Goal: Task Accomplishment & Management: Manage account settings

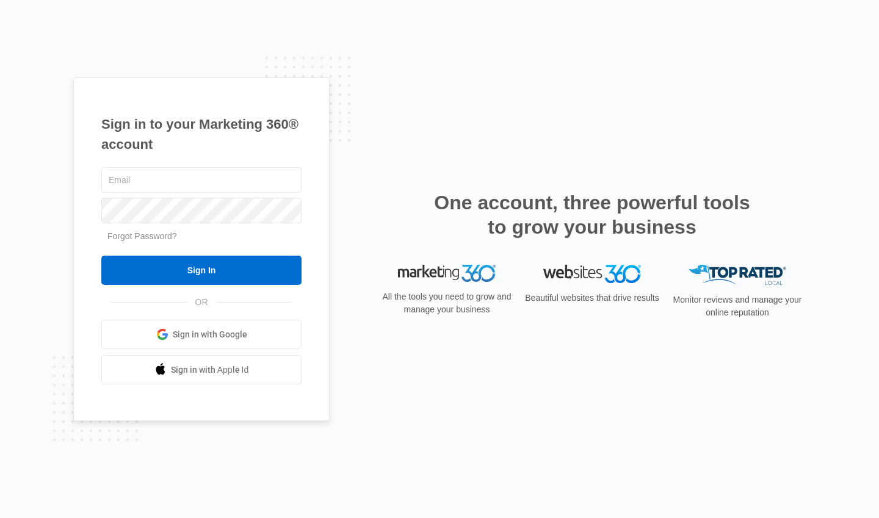
type input "[PERSON_NAME][EMAIL_ADDRESS][DOMAIN_NAME]"
click at [260, 266] on input "Sign In" at bounding box center [201, 270] width 200 height 29
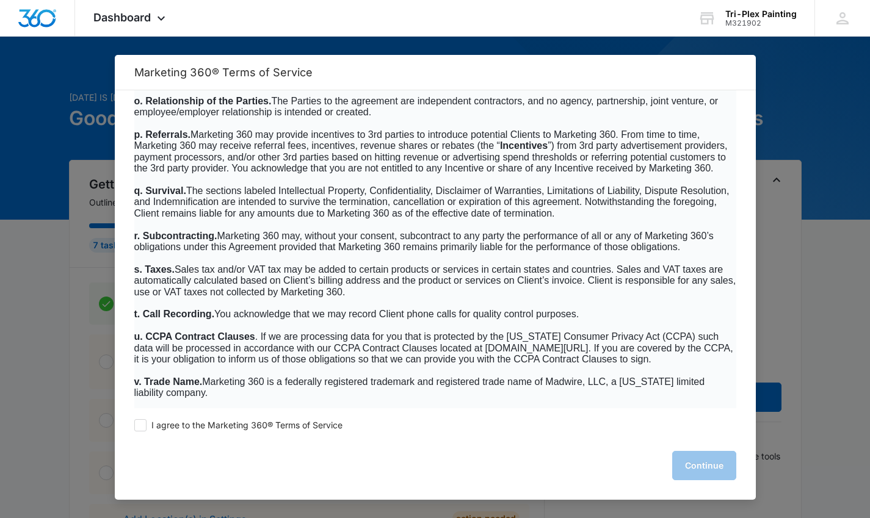
scroll to position [7849, 0]
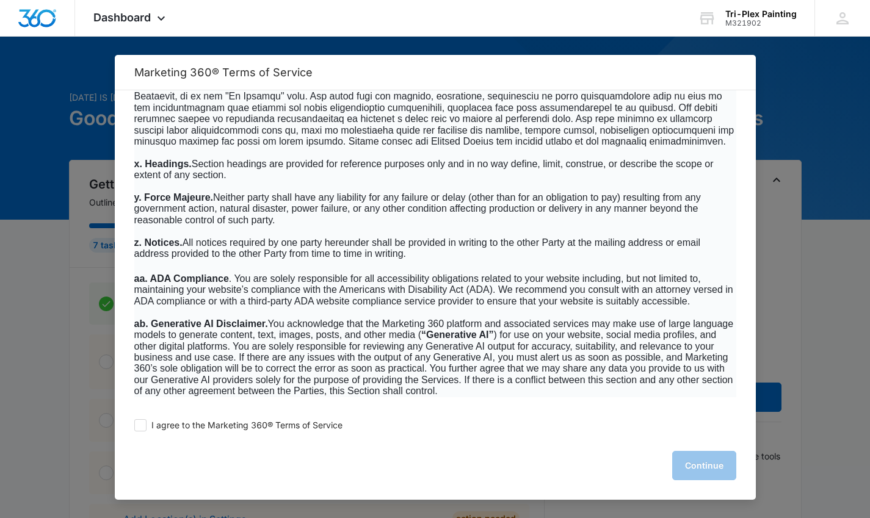
click at [140, 427] on span at bounding box center [140, 425] width 12 height 12
click at [140, 427] on input "I agree to the Marketing 360® Terms of Service" at bounding box center [140, 425] width 12 height 12
checkbox input "true"
click at [706, 466] on button "Continue" at bounding box center [704, 465] width 64 height 29
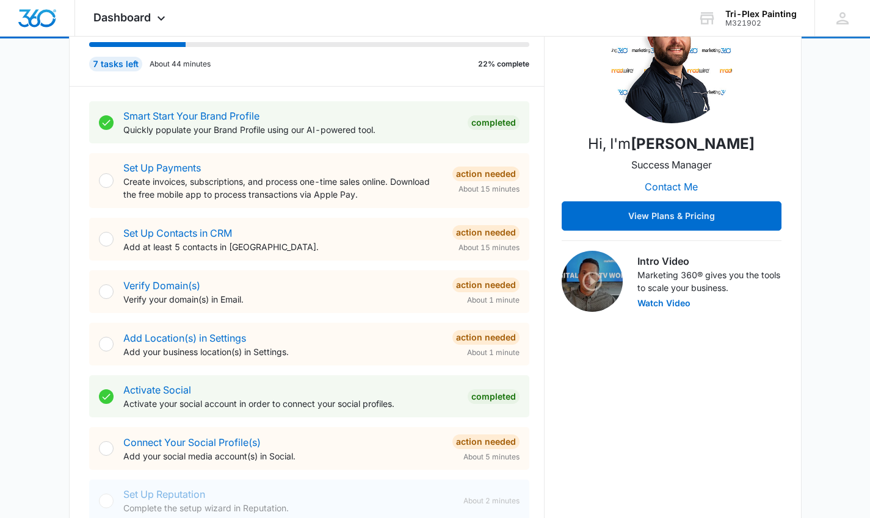
scroll to position [184, 0]
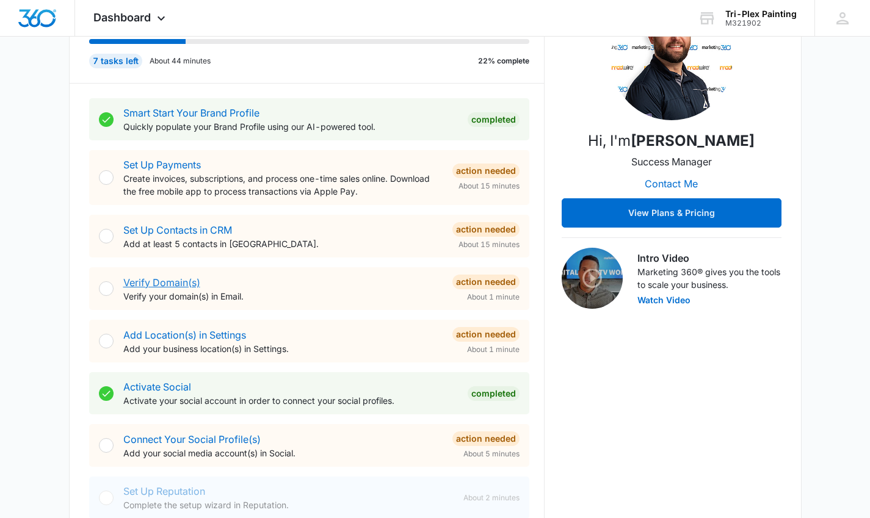
click at [147, 278] on link "Verify Domain(s)" at bounding box center [161, 282] width 77 height 12
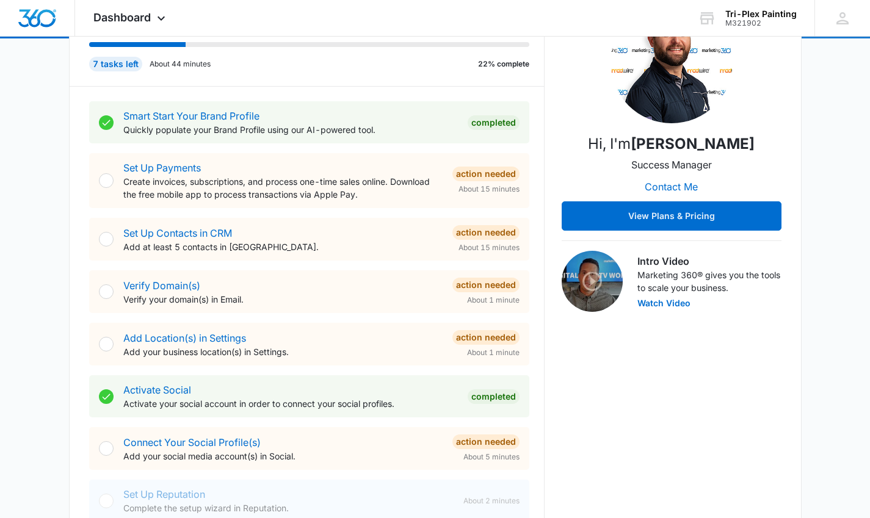
scroll to position [179, 0]
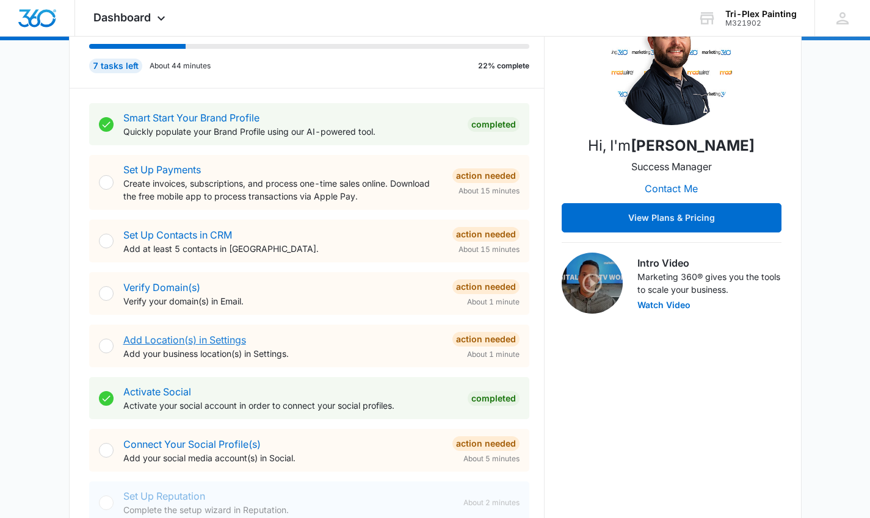
click at [156, 335] on link "Add Location(s) in Settings" at bounding box center [184, 340] width 123 height 12
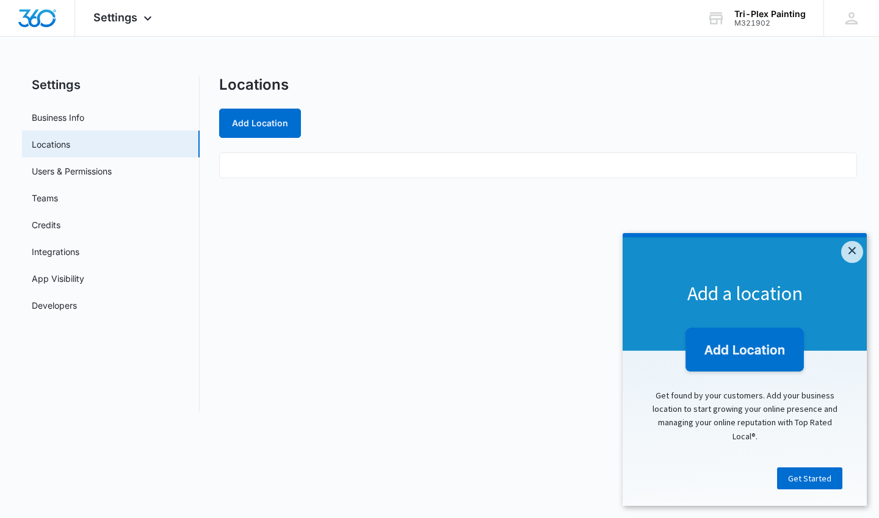
click at [816, 479] on link "Get Started" at bounding box center [809, 478] width 65 height 22
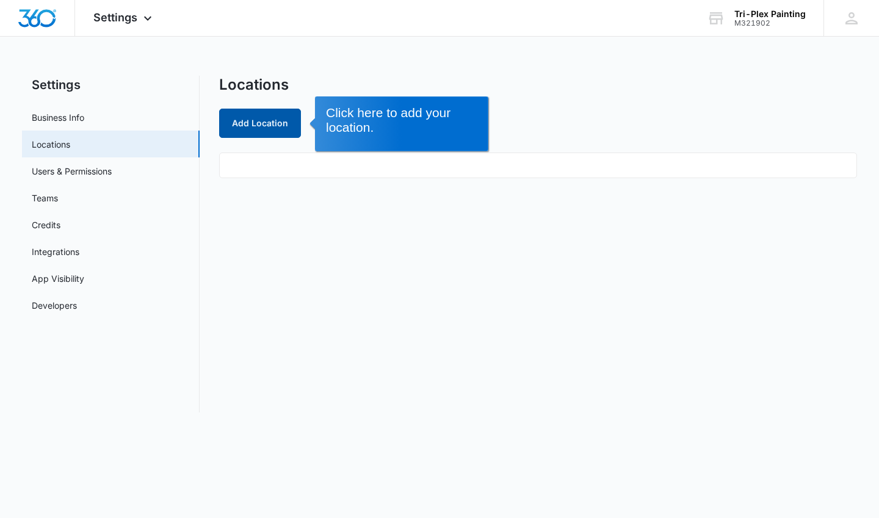
click at [260, 128] on button "Add Location" at bounding box center [260, 123] width 82 height 29
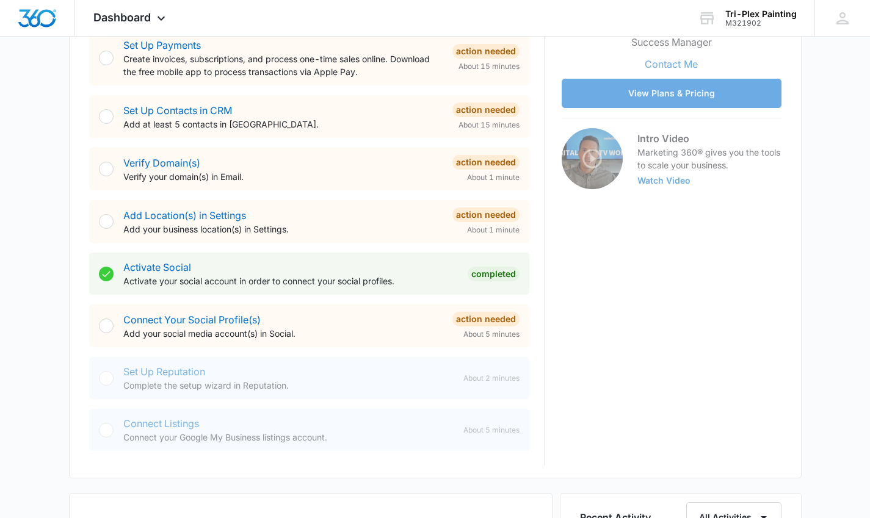
scroll to position [325, 0]
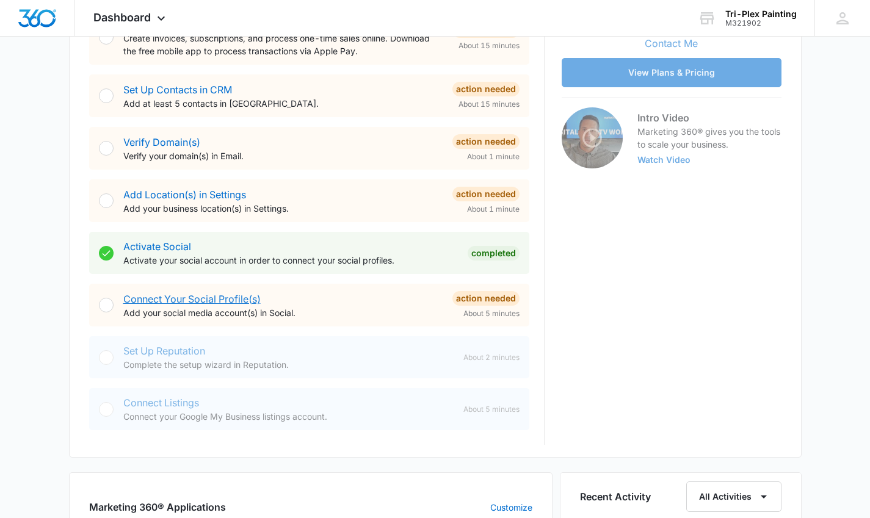
click at [201, 295] on link "Connect Your Social Profile(s)" at bounding box center [191, 299] width 137 height 12
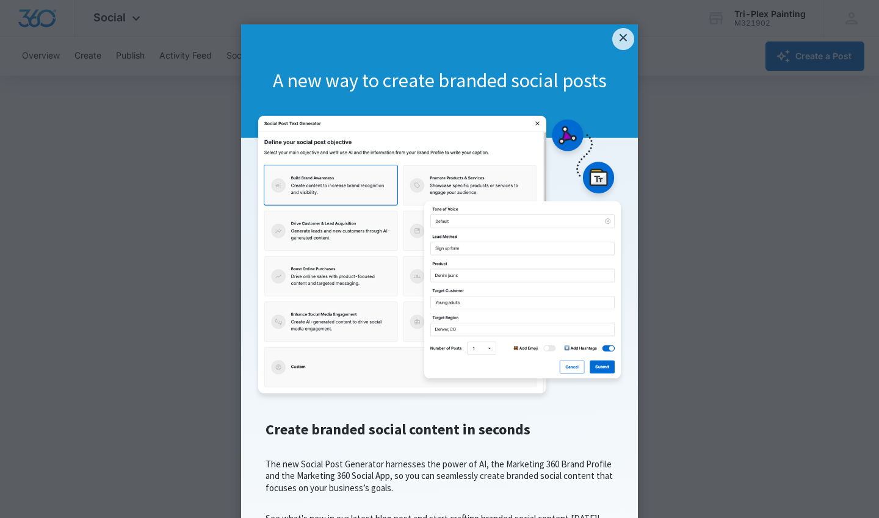
click at [619, 47] on link "×" at bounding box center [623, 39] width 22 height 22
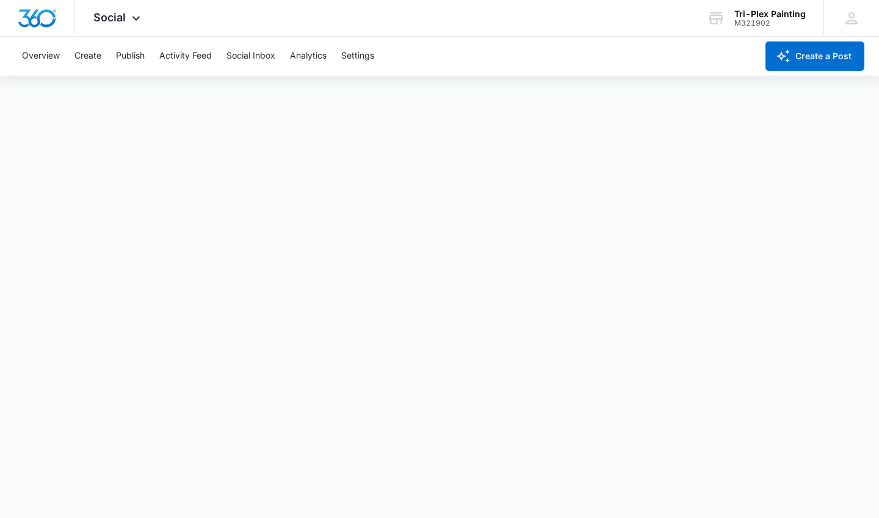
click at [544, 39] on div "Overview Create Publish Activity Feed Social Inbox Analytics Settings" at bounding box center [386, 56] width 742 height 39
click at [503, 29] on div "Social Apps Reputation Forms CRM Email Social POS Content Ads Intelligence File…" at bounding box center [439, 18] width 879 height 37
click at [37, 56] on button "Overview" at bounding box center [41, 56] width 38 height 39
click at [133, 17] on icon at bounding box center [136, 18] width 15 height 15
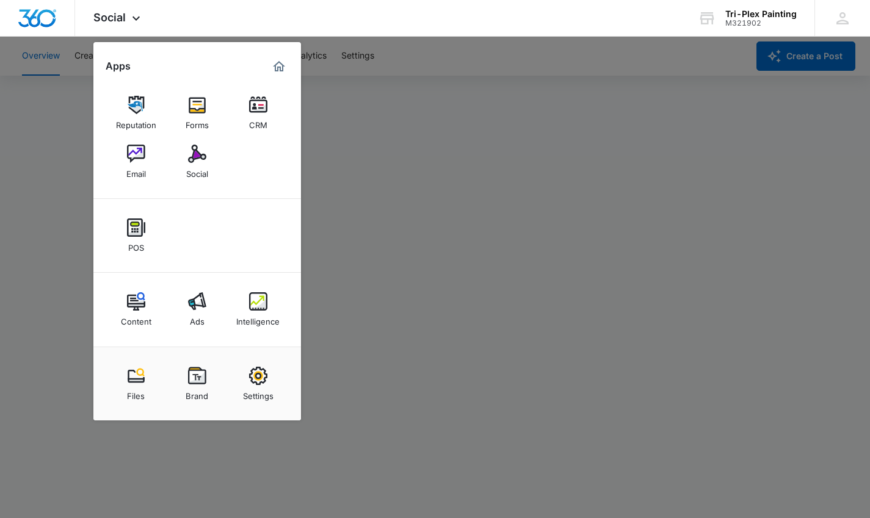
click at [196, 382] on img at bounding box center [197, 376] width 18 height 18
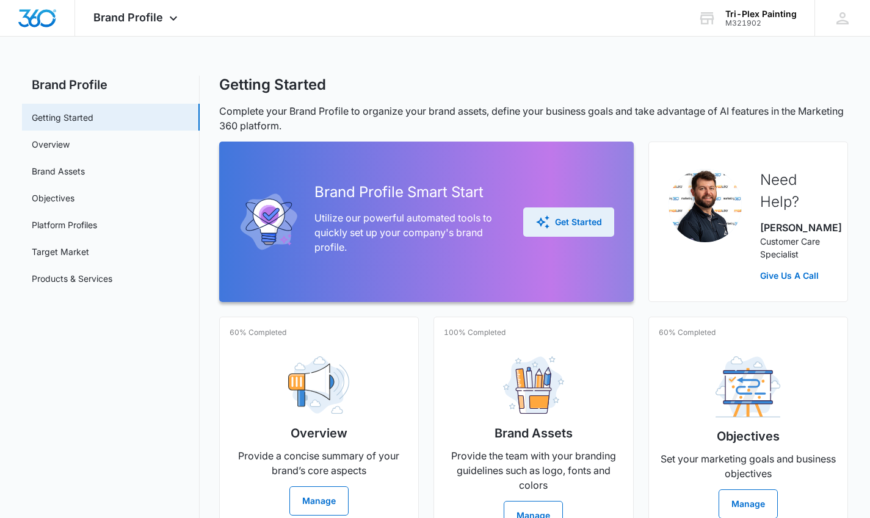
click at [582, 223] on div "Get Started" at bounding box center [568, 222] width 67 height 15
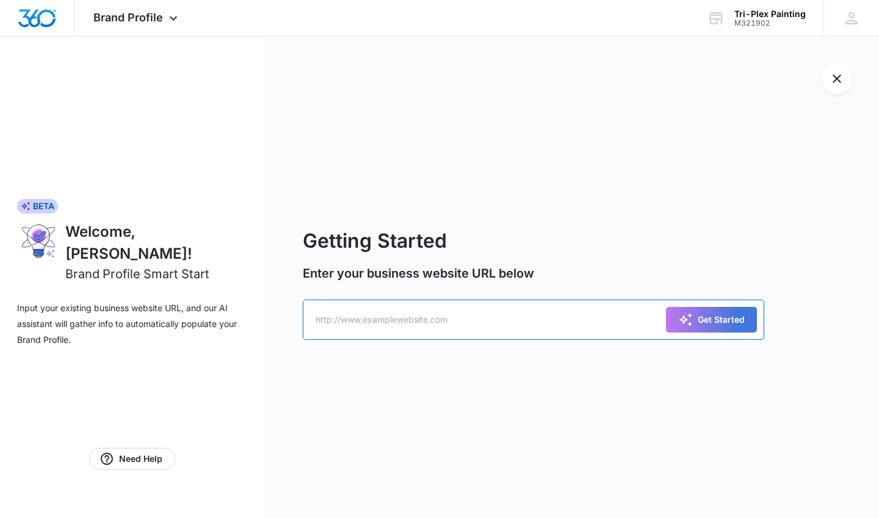
click at [467, 319] on input "text" at bounding box center [533, 320] width 461 height 40
type input "h"
type input "http://www.tri-plexpainting.com"
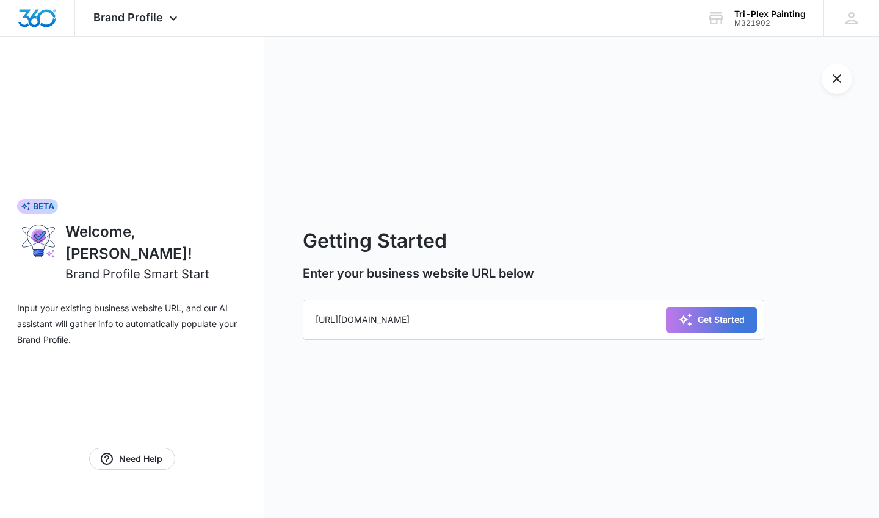
click at [685, 317] on icon "submit" at bounding box center [685, 319] width 15 height 15
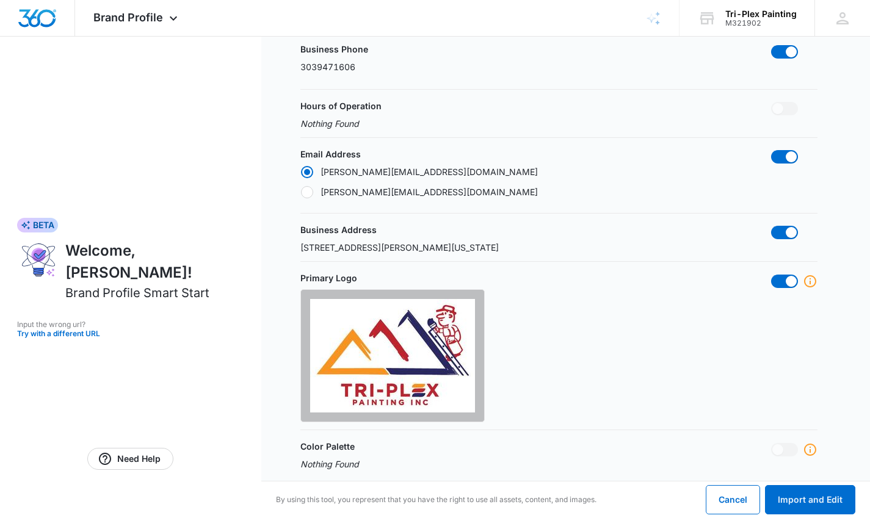
scroll to position [180, 0]
click at [792, 278] on span at bounding box center [790, 280] width 11 height 11
click at [771, 274] on input "checkbox" at bounding box center [770, 273] width 1 height 1
click at [813, 281] on icon at bounding box center [809, 280] width 15 height 15
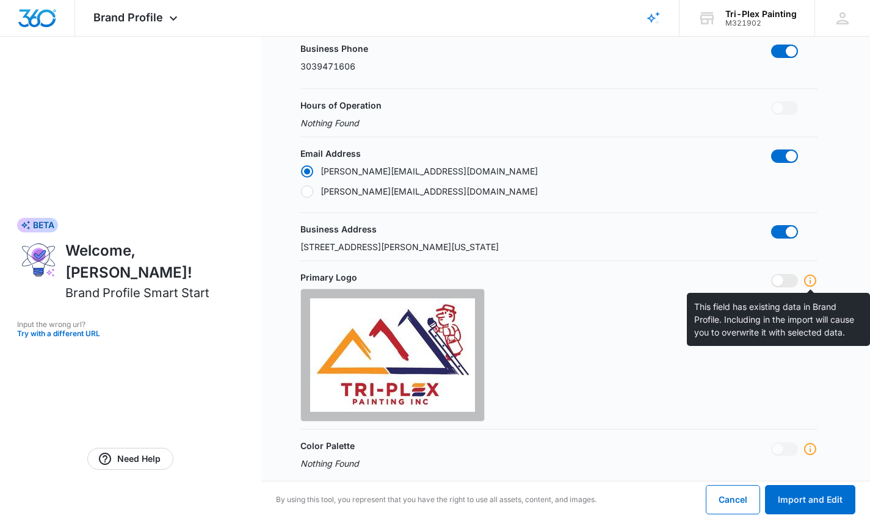
click at [782, 280] on span at bounding box center [777, 280] width 11 height 11
click at [771, 274] on input "checkbox" at bounding box center [770, 273] width 1 height 1
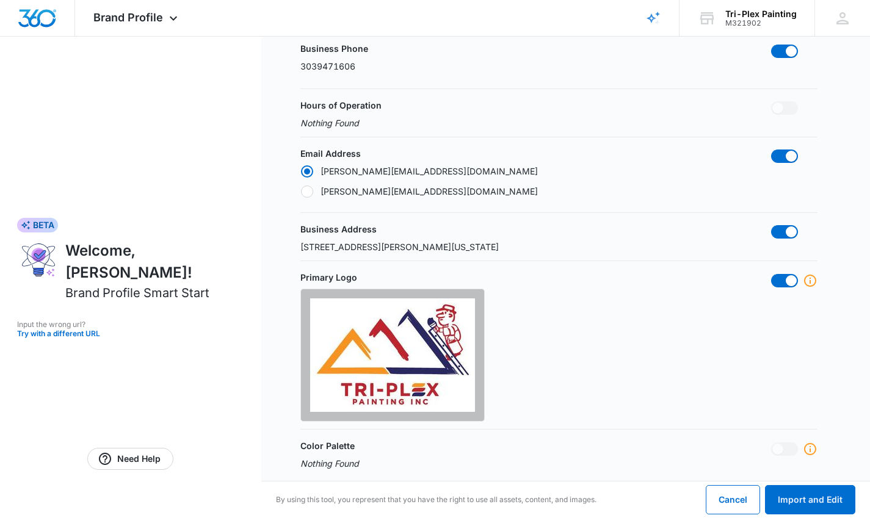
click at [789, 279] on span at bounding box center [790, 280] width 11 height 11
click at [771, 274] on input "checkbox" at bounding box center [770, 273] width 1 height 1
checkbox input "false"
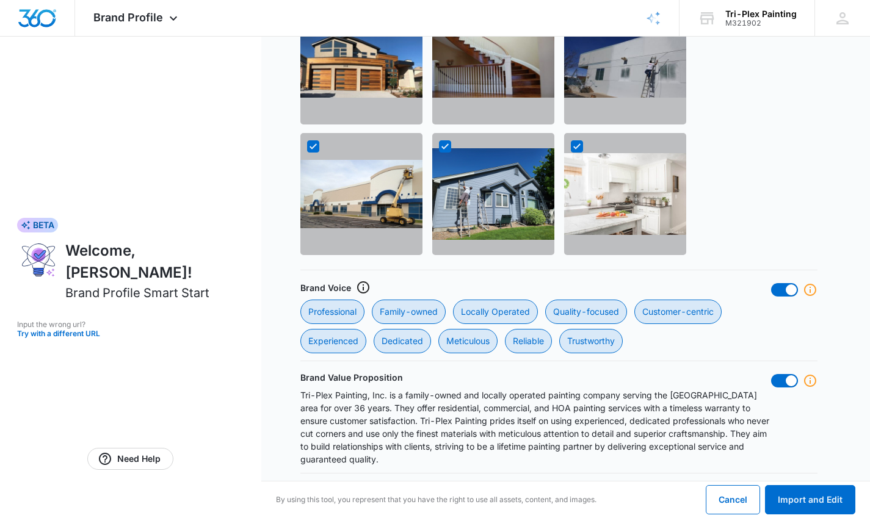
scroll to position [1092, 0]
click at [807, 491] on button "Import and Edit" at bounding box center [810, 499] width 90 height 29
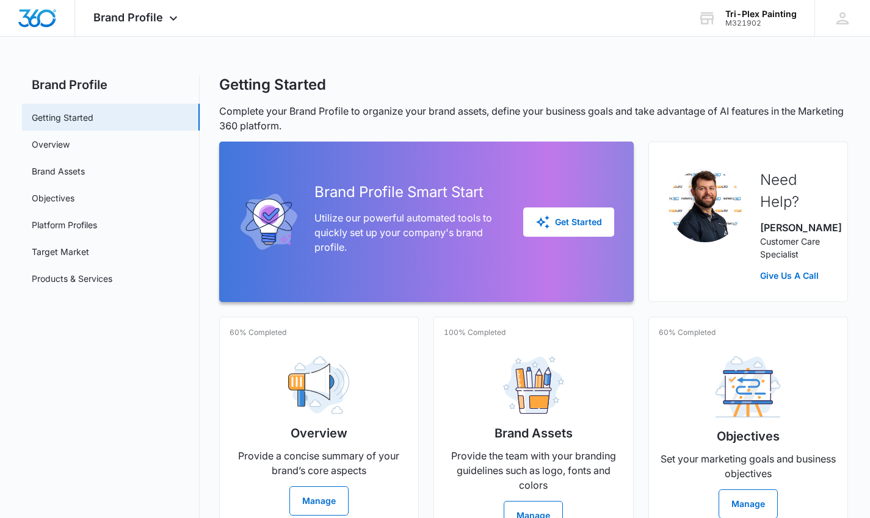
click at [170, 18] on icon at bounding box center [173, 18] width 15 height 15
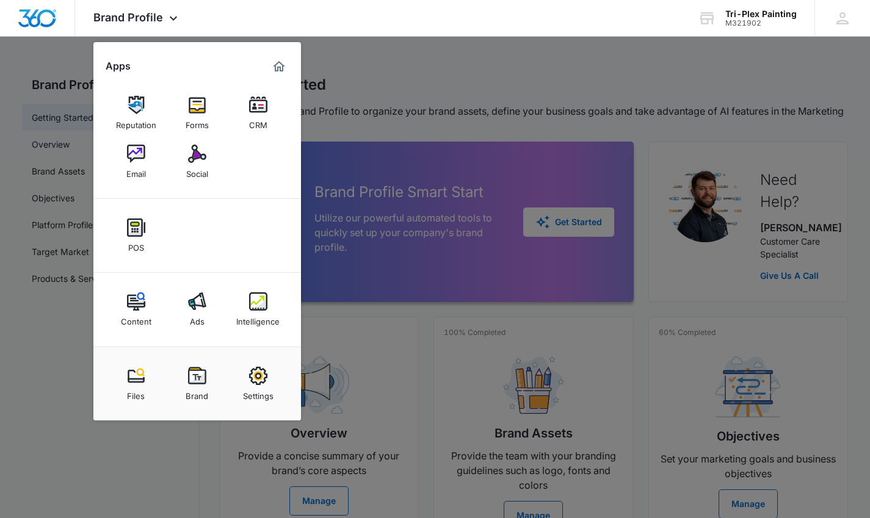
click at [192, 161] on img at bounding box center [197, 154] width 18 height 18
